Goal: Task Accomplishment & Management: Use online tool/utility

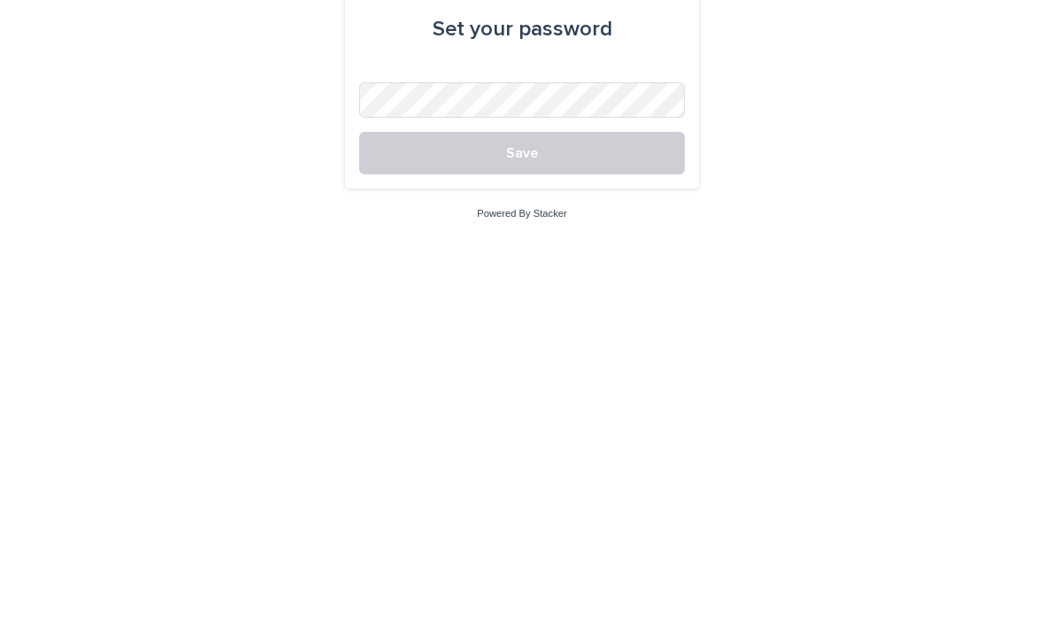
click at [565, 394] on button "Save" at bounding box center [521, 415] width 325 height 42
click at [554, 394] on button "Save" at bounding box center [521, 415] width 325 height 42
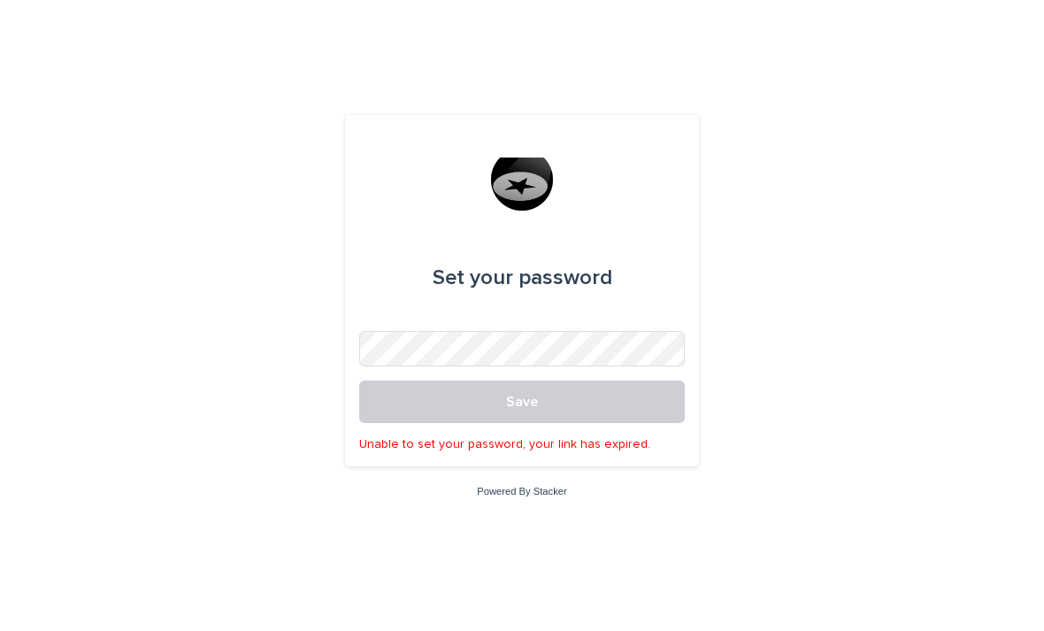
click at [529, 409] on span "Save" at bounding box center [522, 401] width 32 height 14
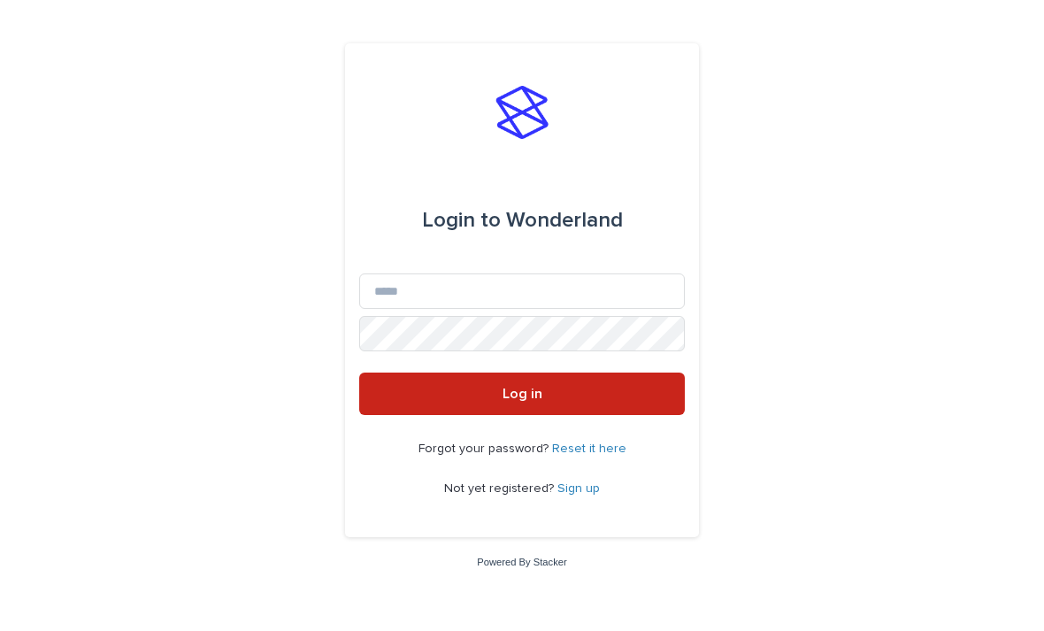
scroll to position [164, 0]
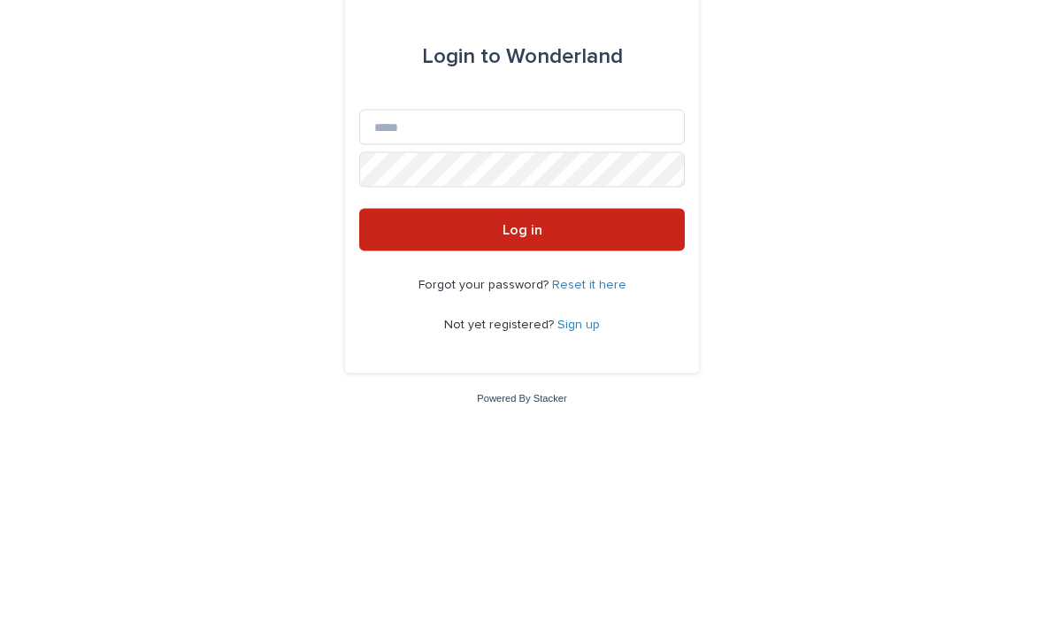
click at [602, 273] on input "Email" at bounding box center [521, 290] width 325 height 35
type input "**********"
click at [522, 372] on button "Log in" at bounding box center [521, 393] width 325 height 42
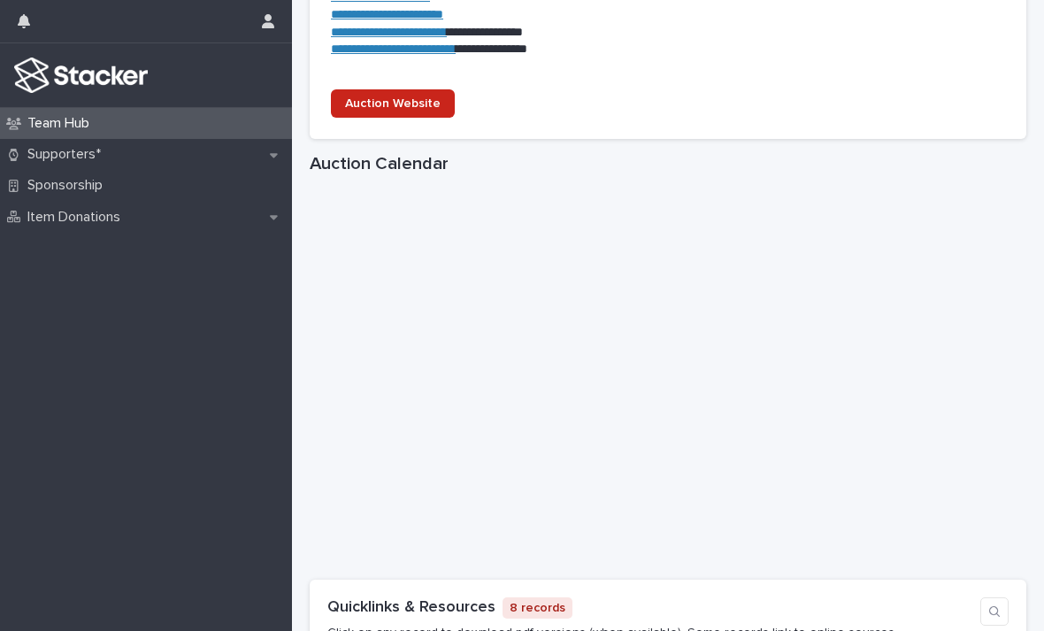
scroll to position [326, 0]
click at [50, 157] on p "Supporters*" at bounding box center [67, 154] width 95 height 17
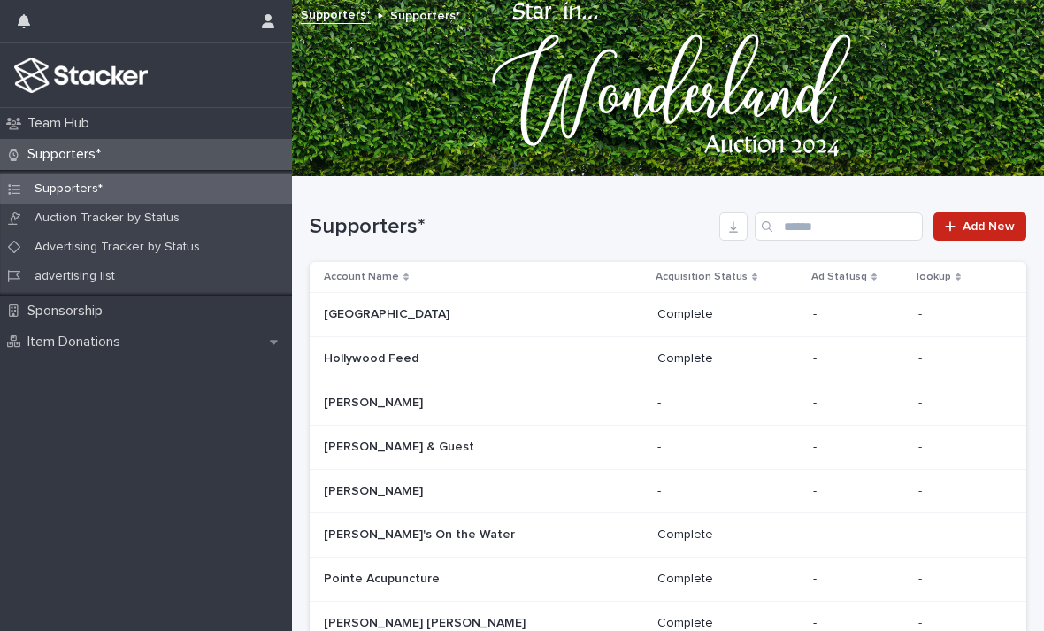
click at [60, 251] on p "Advertising Tracker by Status" at bounding box center [117, 247] width 194 height 15
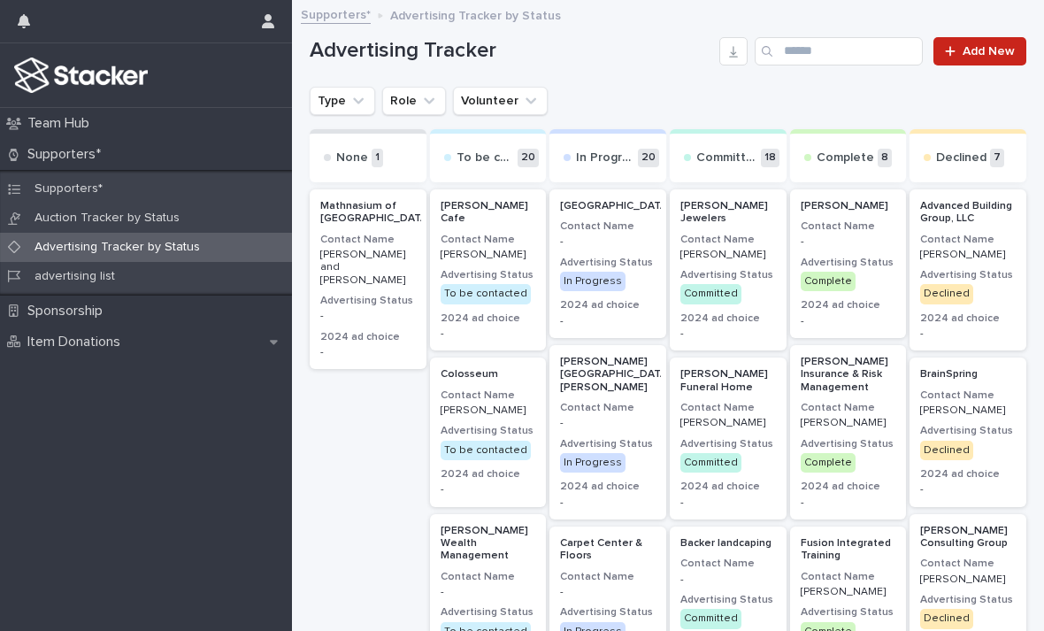
click at [841, 96] on div "Type Role Volunteer" at bounding box center [668, 101] width 716 height 28
click at [846, 110] on div "Type Role Volunteer" at bounding box center [668, 101] width 716 height 28
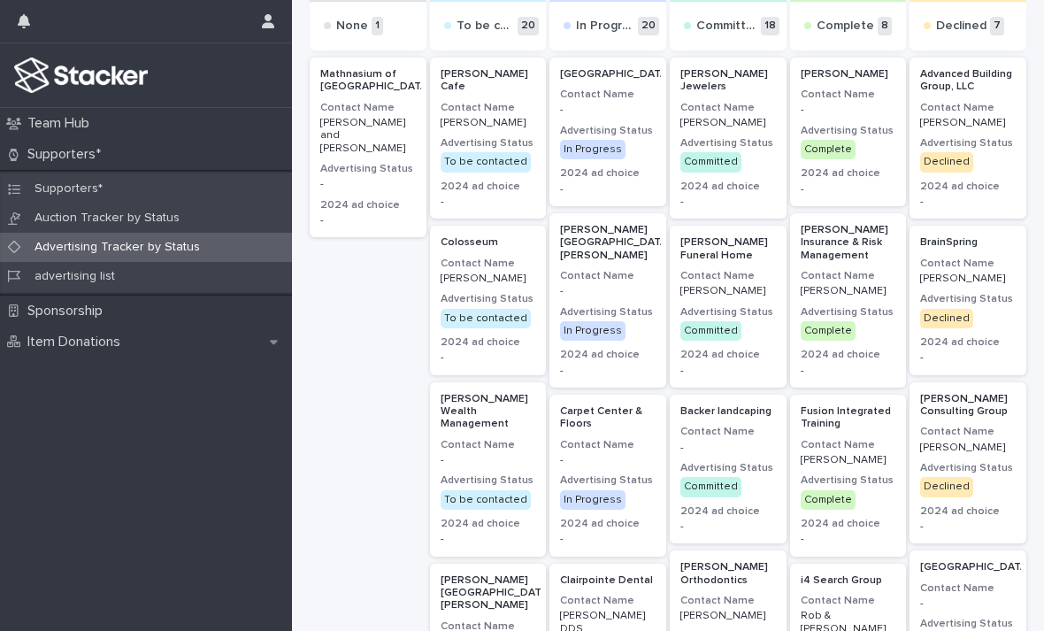
scroll to position [123, 0]
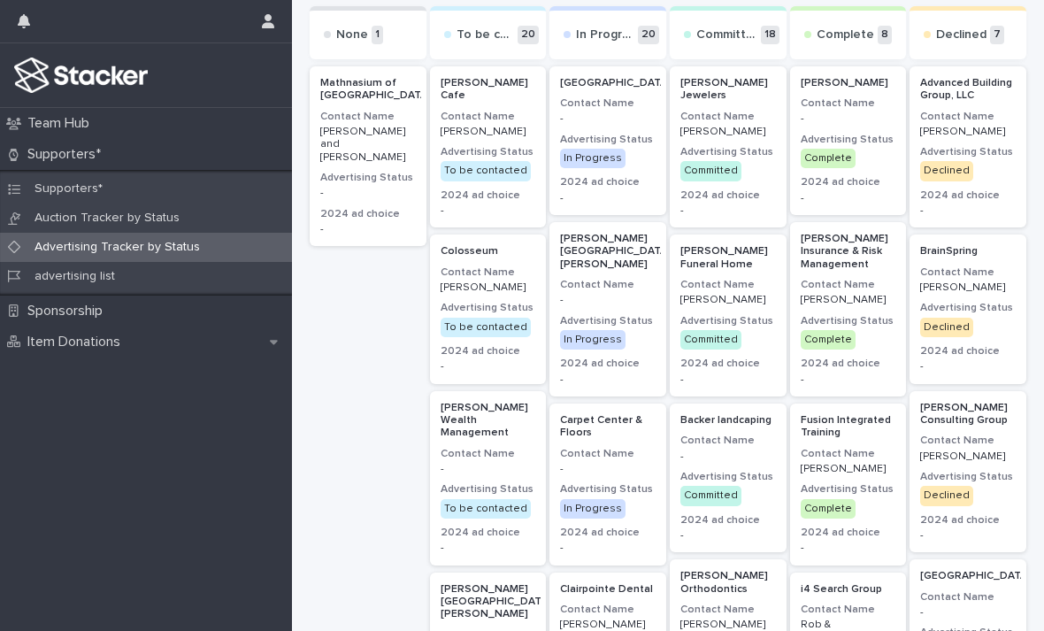
click at [517, 40] on div "To be contacted 20" at bounding box center [488, 32] width 117 height 53
click at [532, 29] on p "20" at bounding box center [527, 35] width 21 height 19
click at [53, 149] on p "Supporters*" at bounding box center [67, 154] width 95 height 17
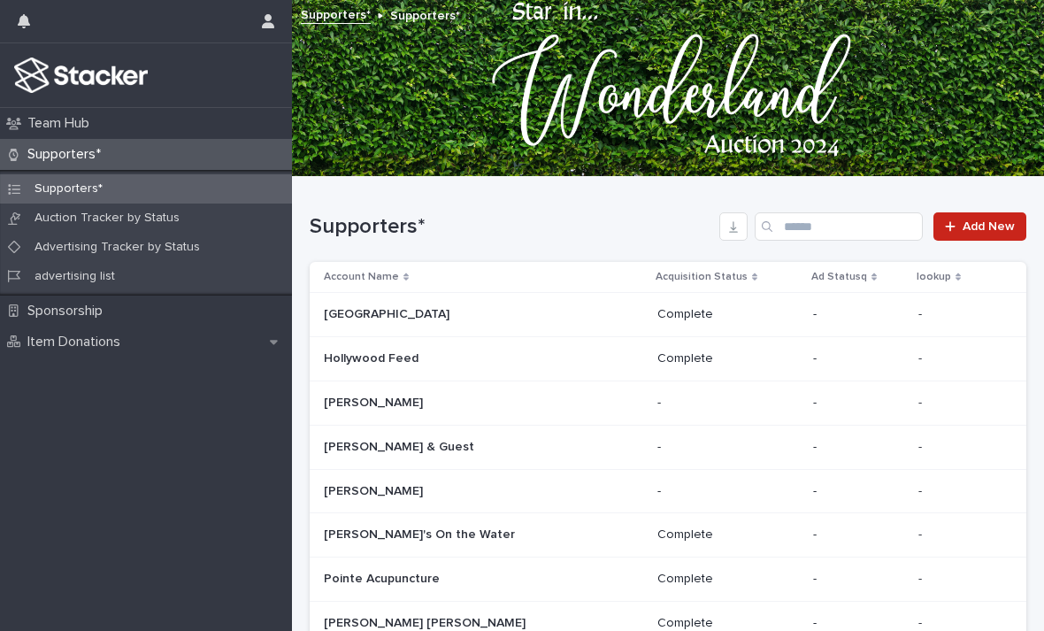
click at [60, 152] on p "Supporters*" at bounding box center [67, 154] width 95 height 17
click at [58, 214] on p "Auction Tracker by Status" at bounding box center [106, 217] width 173 height 15
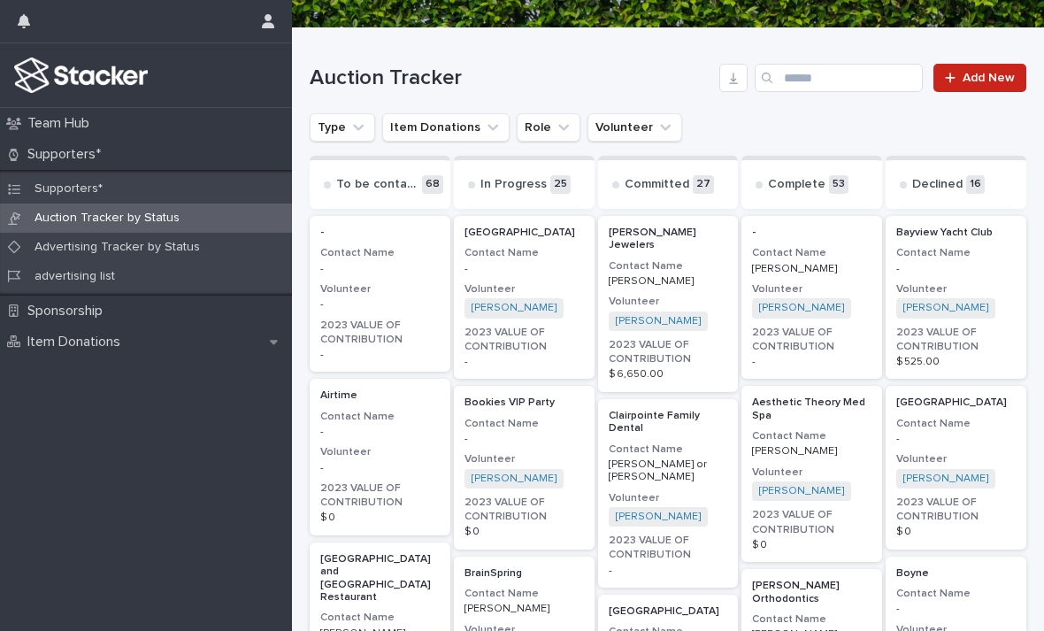
scroll to position [342, 0]
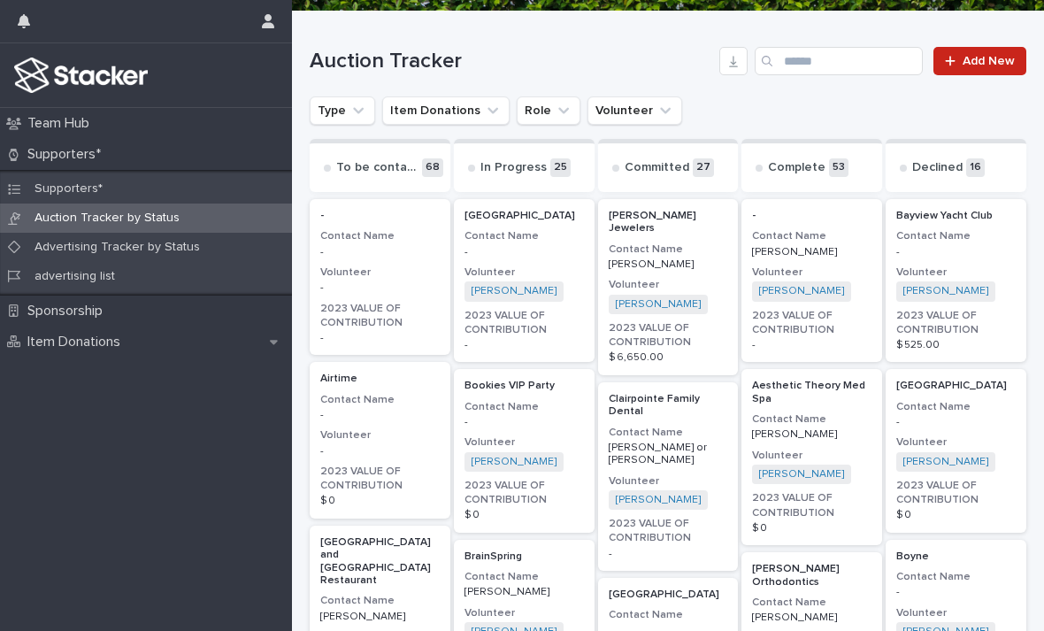
click at [56, 244] on p "Advertising Tracker by Status" at bounding box center [117, 247] width 194 height 15
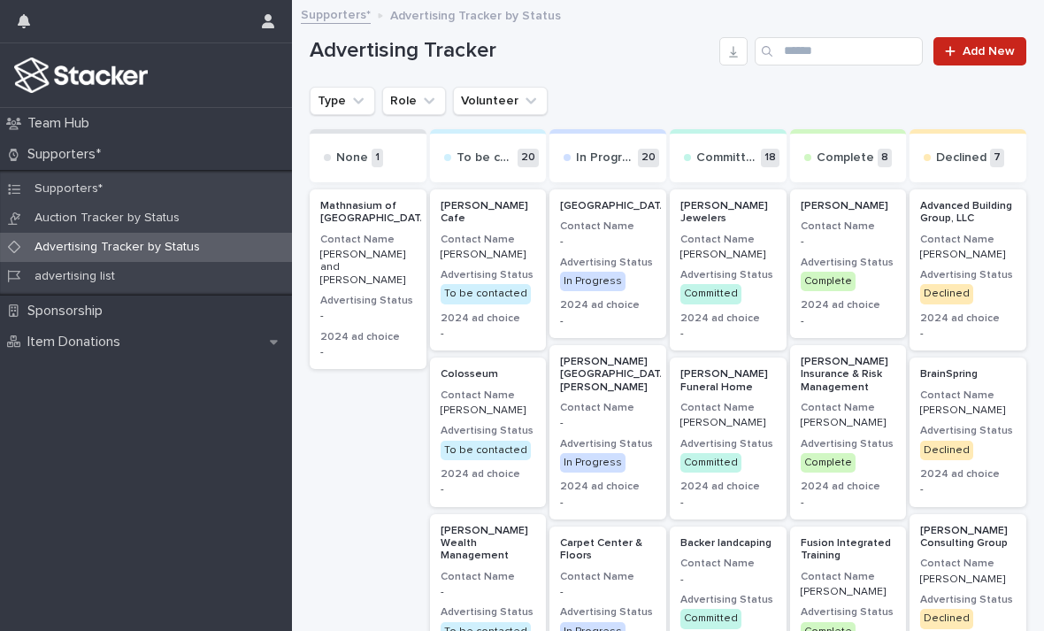
click at [512, 111] on button "Volunteer" at bounding box center [500, 101] width 95 height 28
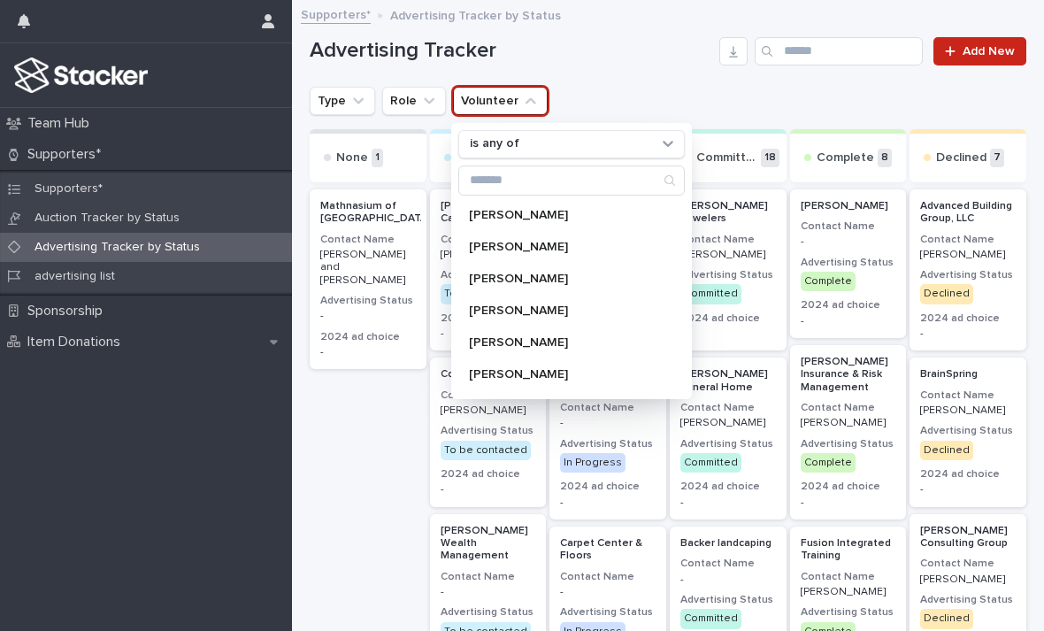
click at [512, 100] on button "Volunteer" at bounding box center [500, 101] width 95 height 28
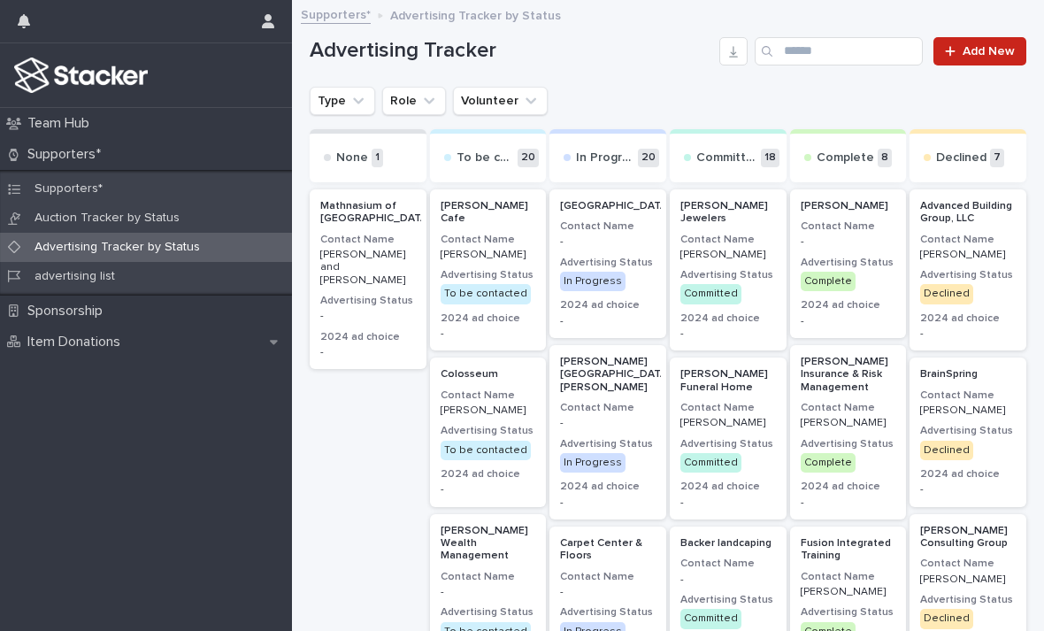
click at [509, 103] on button "Volunteer" at bounding box center [500, 101] width 95 height 28
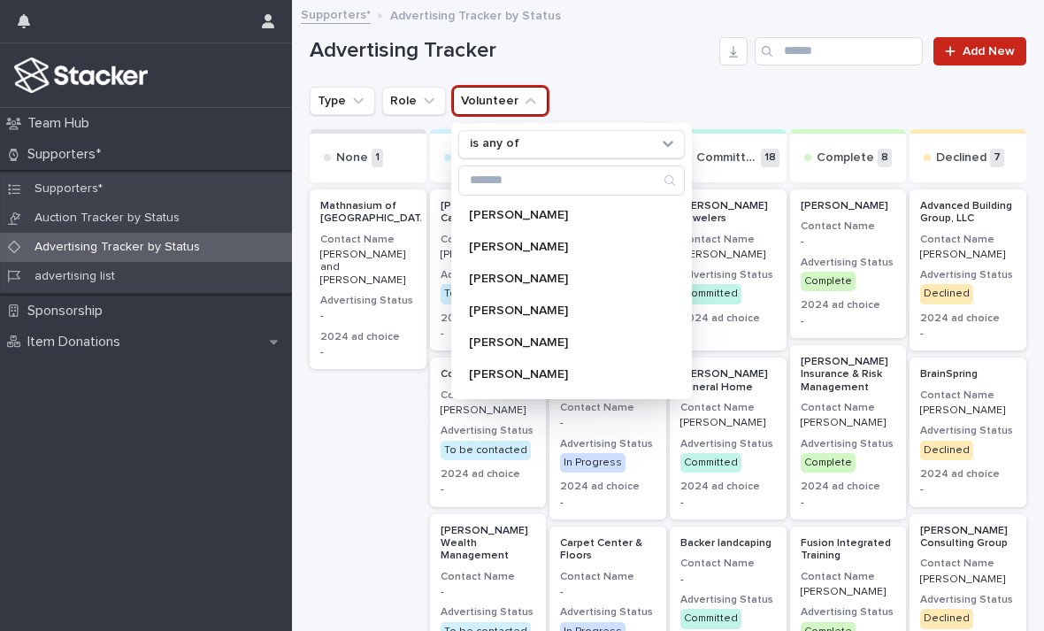
click at [532, 214] on p "Abby Schorer" at bounding box center [562, 215] width 187 height 12
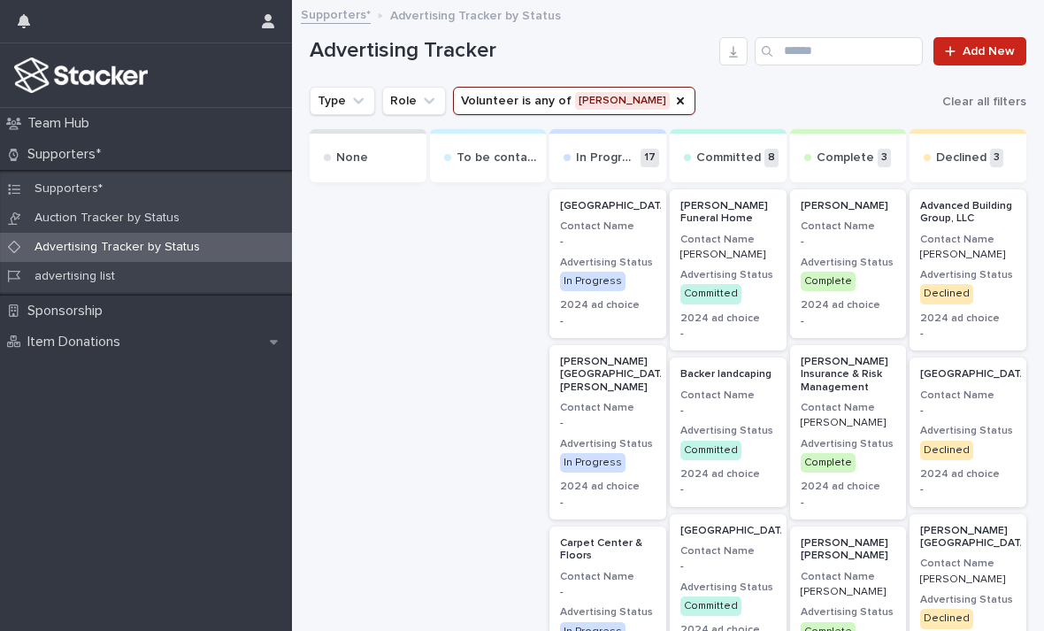
click at [677, 99] on icon "Volunteer" at bounding box center [680, 100] width 7 height 7
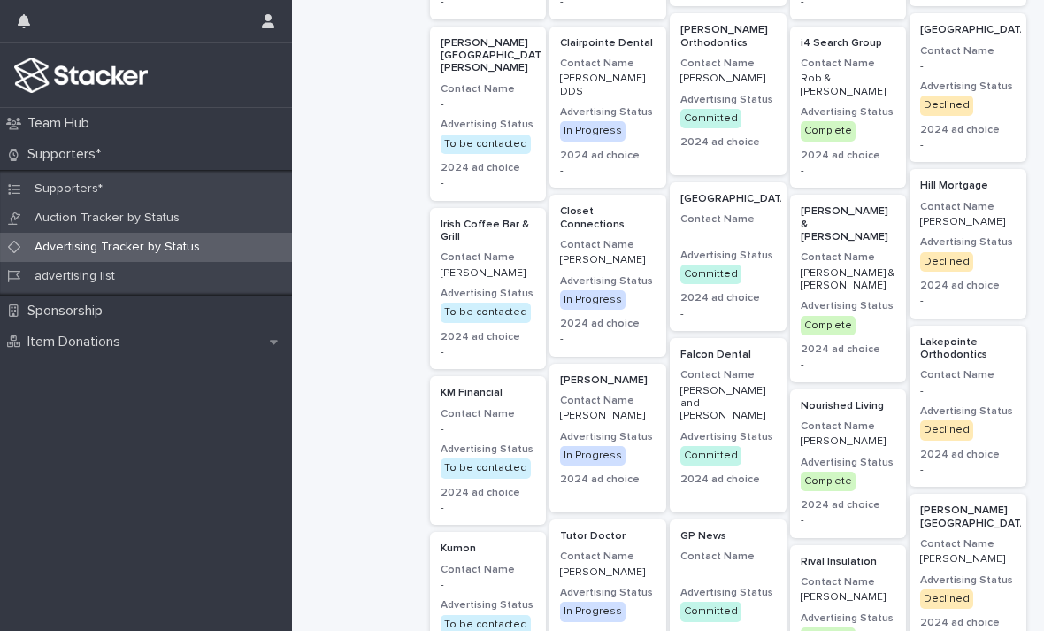
scroll to position [680, 0]
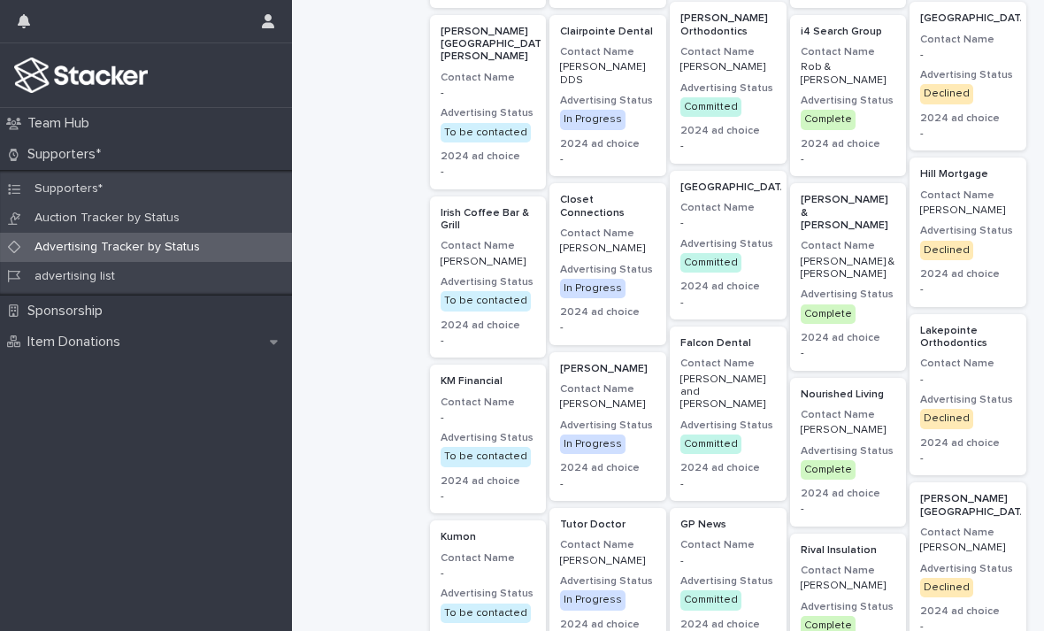
click at [61, 270] on p "advertising list" at bounding box center [74, 276] width 109 height 15
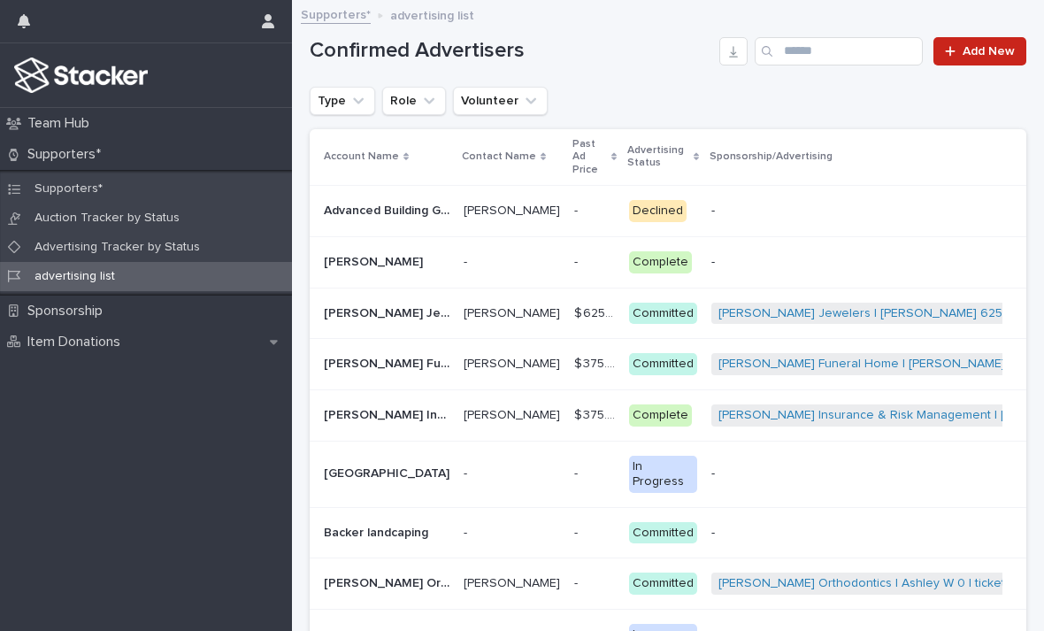
click at [730, 50] on icon "button" at bounding box center [733, 51] width 14 height 14
click at [222, 244] on div "Advertising Tracker by Status" at bounding box center [146, 247] width 292 height 29
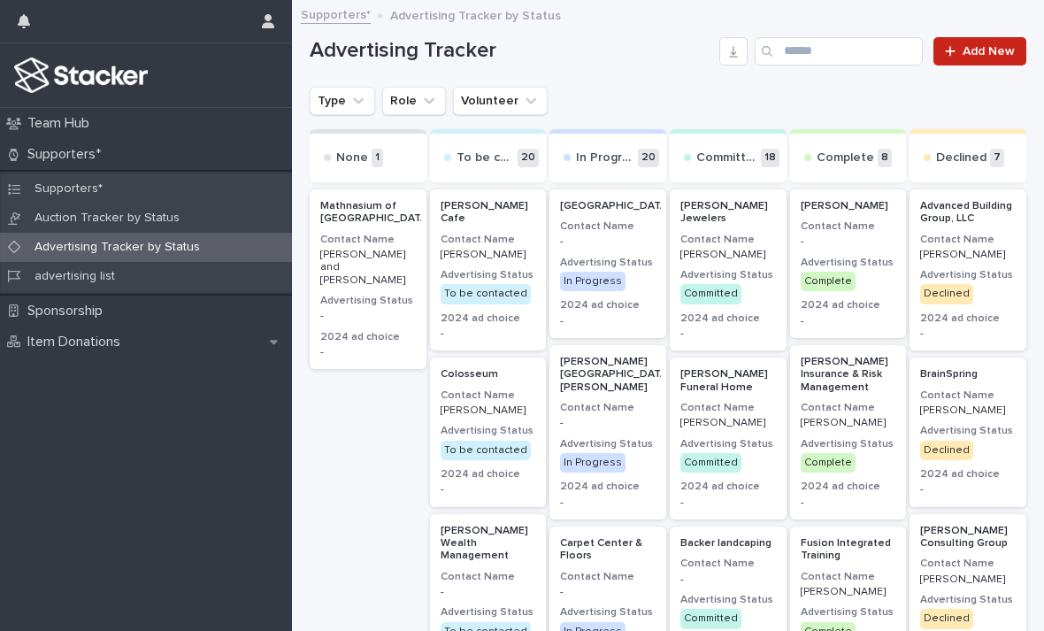
click at [730, 59] on button "button" at bounding box center [733, 51] width 28 height 28
click at [736, 50] on icon "button" at bounding box center [733, 51] width 14 height 14
click at [417, 102] on button "Role" at bounding box center [414, 101] width 64 height 28
click at [661, 81] on div "Advertising Tracker Add New" at bounding box center [668, 44] width 716 height 85
click at [360, 95] on icon "Type" at bounding box center [358, 101] width 18 height 18
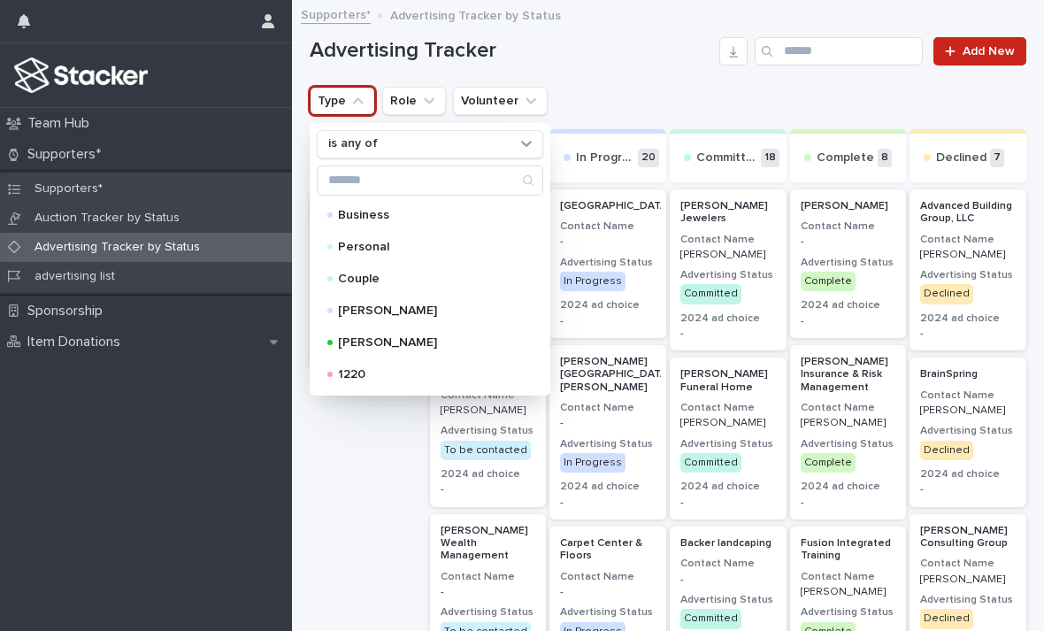
click at [708, 74] on div "Advertising Tracker Add New" at bounding box center [668, 44] width 716 height 85
